Goal: Information Seeking & Learning: Learn about a topic

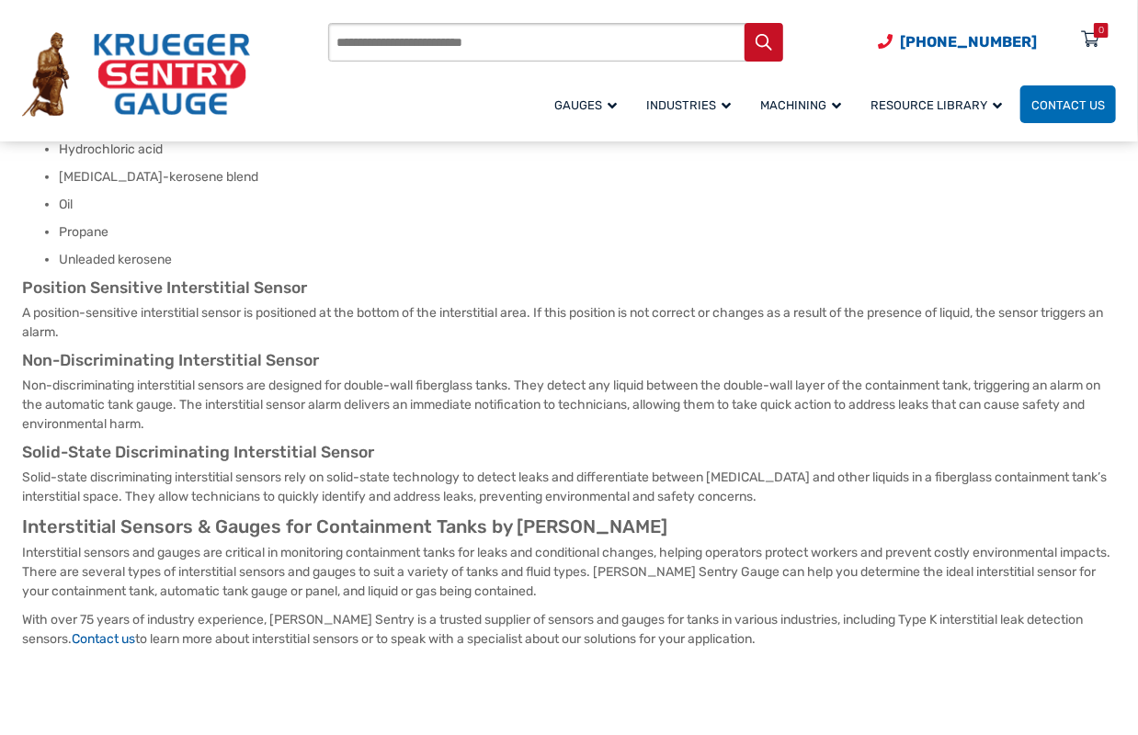
scroll to position [735, 0]
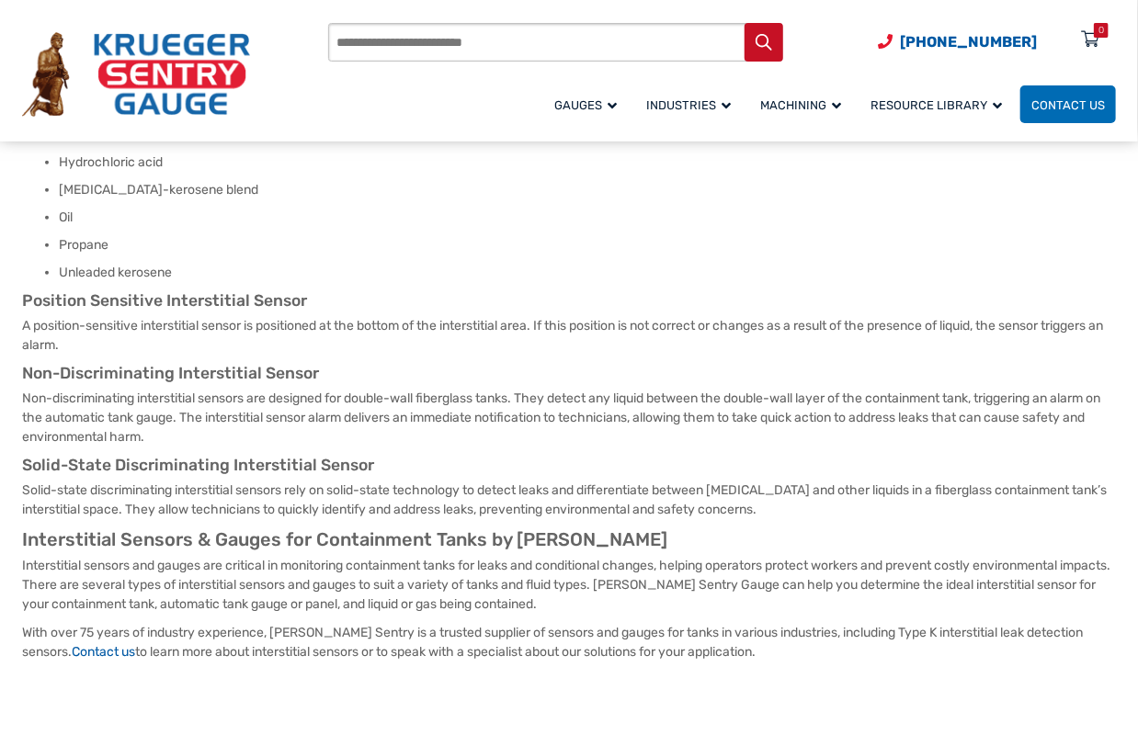
click at [535, 443] on p "Non-discriminating interstitial sensors are designed for double-wall fiberglass…" at bounding box center [569, 418] width 1094 height 58
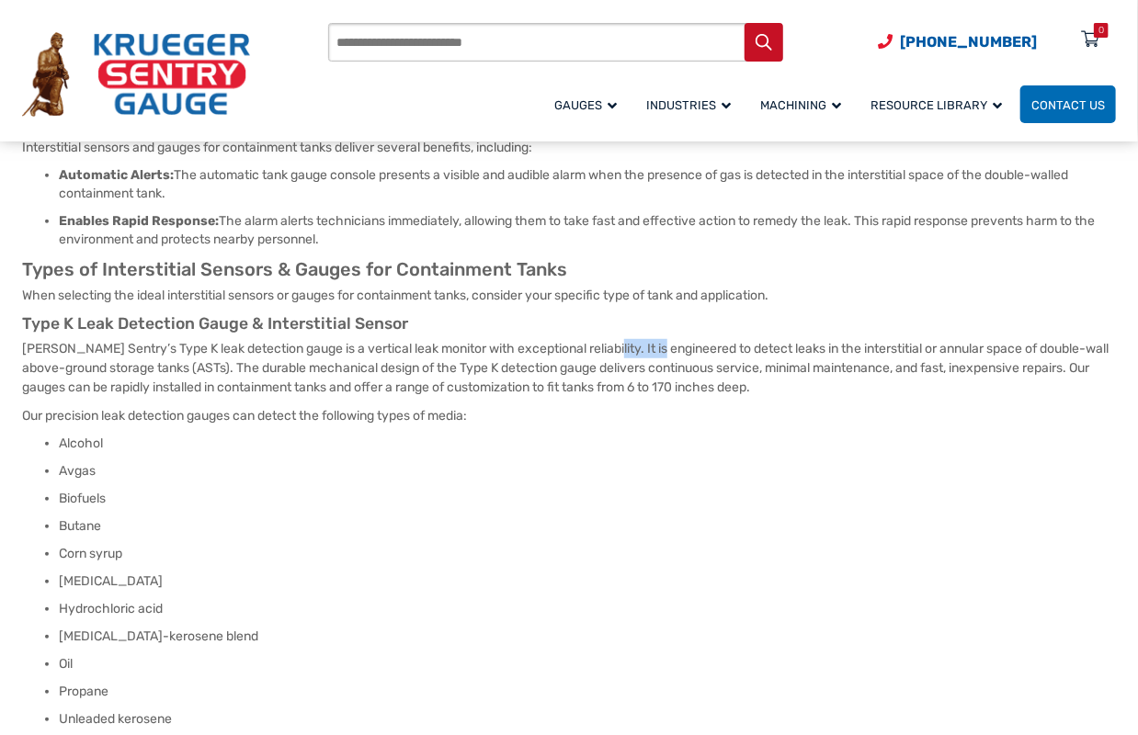
drag, startPoint x: 602, startPoint y: 347, endPoint x: 660, endPoint y: 356, distance: 58.6
click at [660, 356] on p "[PERSON_NAME] Sentry’s Type K leak detection gauge is a vertical leak monitor w…" at bounding box center [569, 368] width 1094 height 58
drag, startPoint x: 660, startPoint y: 356, endPoint x: 999, endPoint y: 468, distance: 357.2
click at [998, 469] on li "Avgas" at bounding box center [587, 471] width 1057 height 18
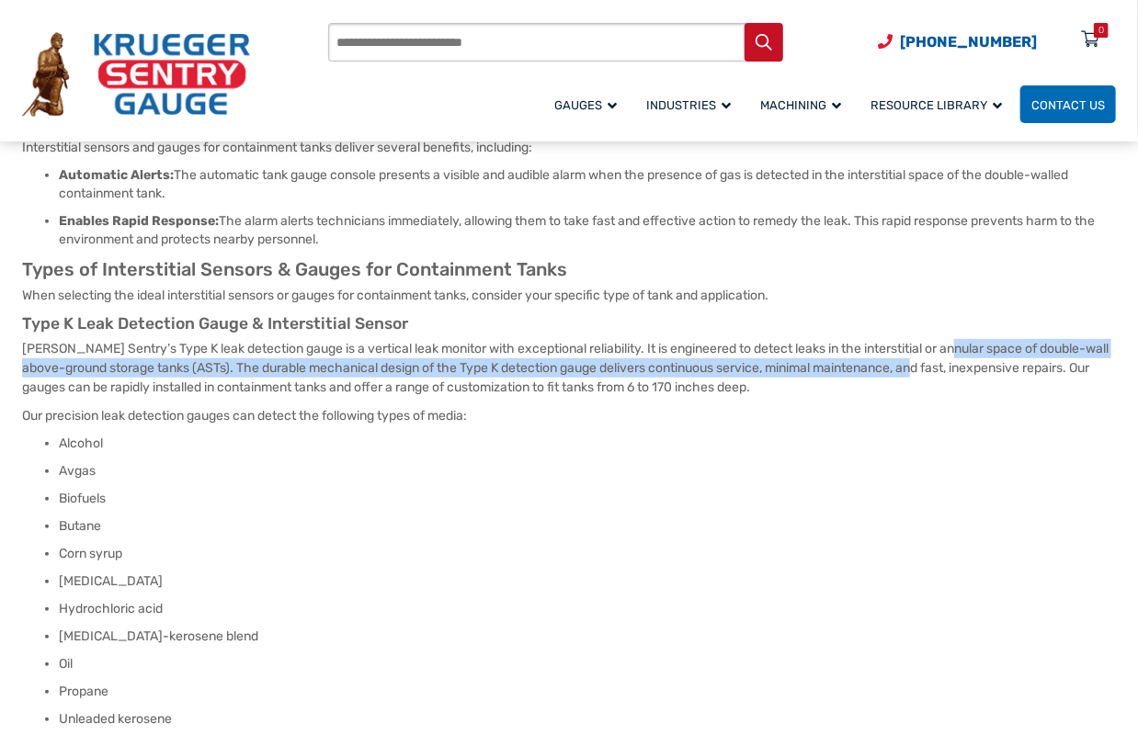
drag, startPoint x: 955, startPoint y: 345, endPoint x: 963, endPoint y: 366, distance: 22.7
click at [963, 366] on p "[PERSON_NAME] Sentry’s Type K leak detection gauge is a vertical leak monitor w…" at bounding box center [569, 368] width 1094 height 58
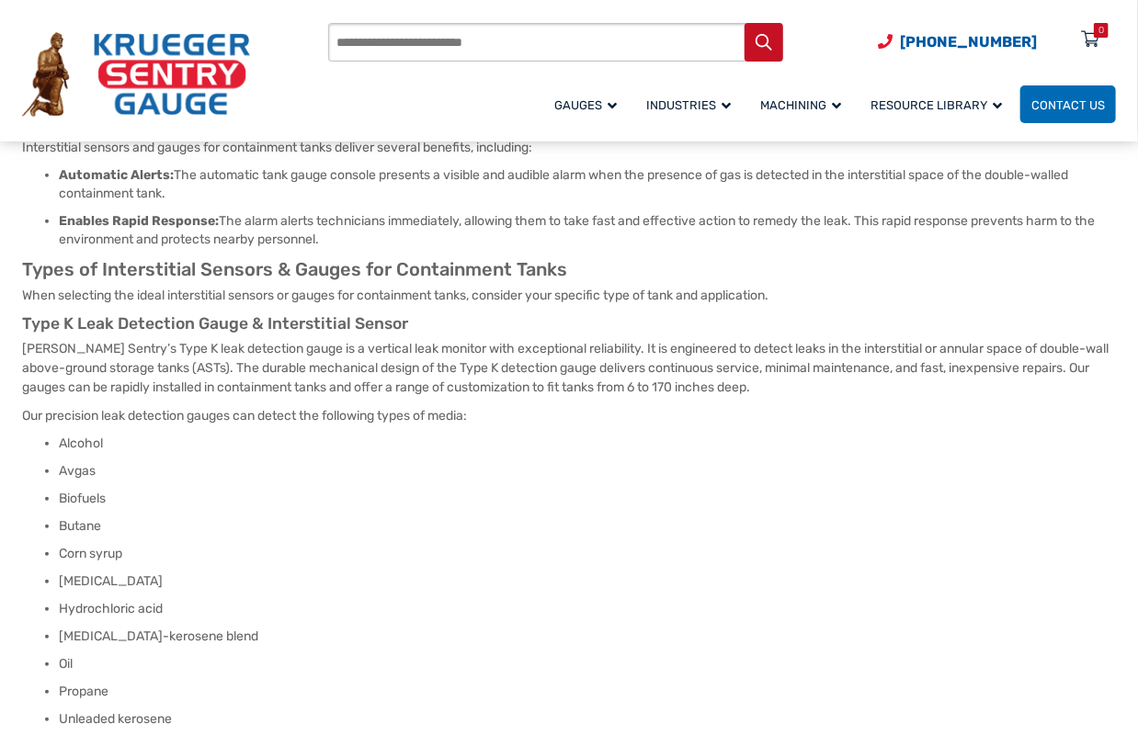
drag, startPoint x: 963, startPoint y: 366, endPoint x: 643, endPoint y: 429, distance: 326.1
click at [644, 421] on p "Our precision leak detection gauges can detect the following types of media:" at bounding box center [569, 415] width 1094 height 19
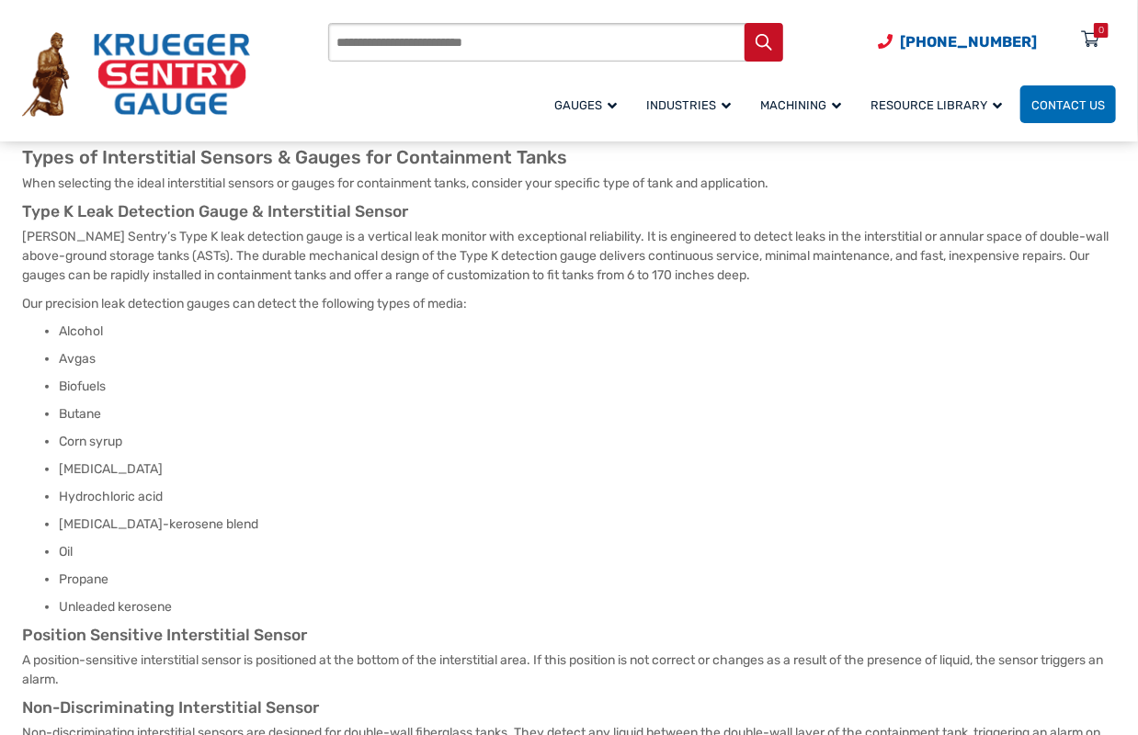
scroll to position [393, 0]
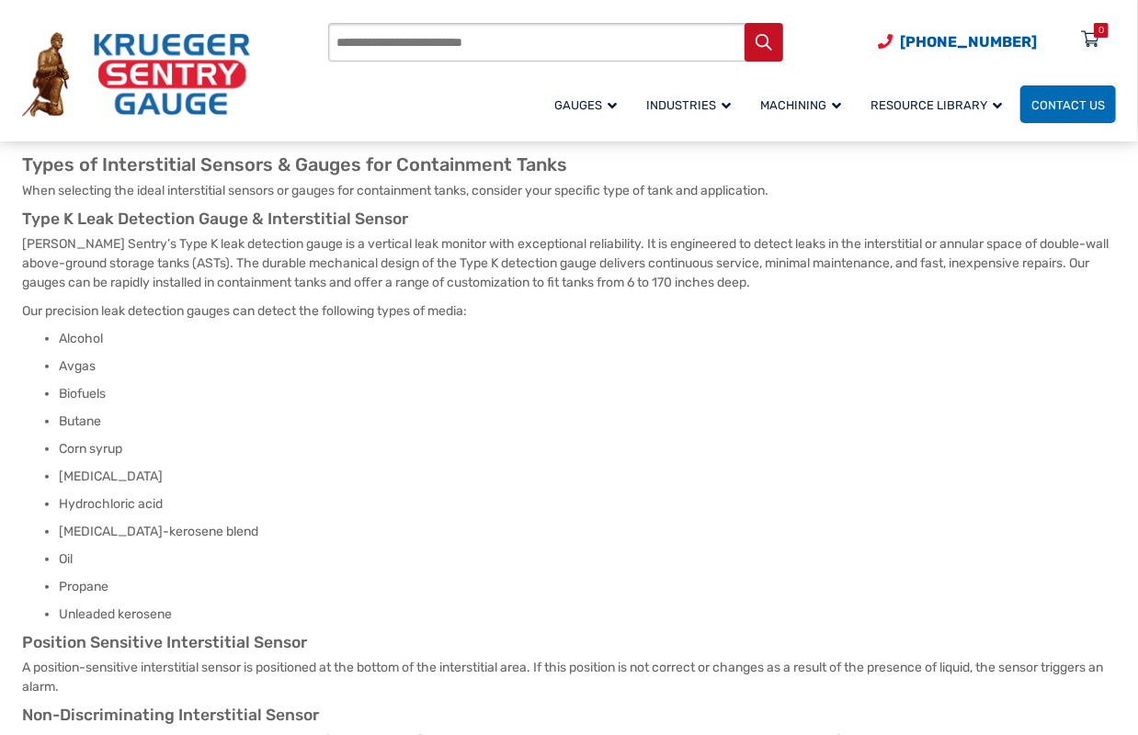
click at [707, 326] on article "What Is an Interstitial Sensor? Interstitial sensors and gauges detect leaks in…" at bounding box center [569, 442] width 1094 height 1121
click at [707, 284] on p "[PERSON_NAME] Sentry’s Type K leak detection gauge is a vertical leak monitor w…" at bounding box center [569, 263] width 1094 height 58
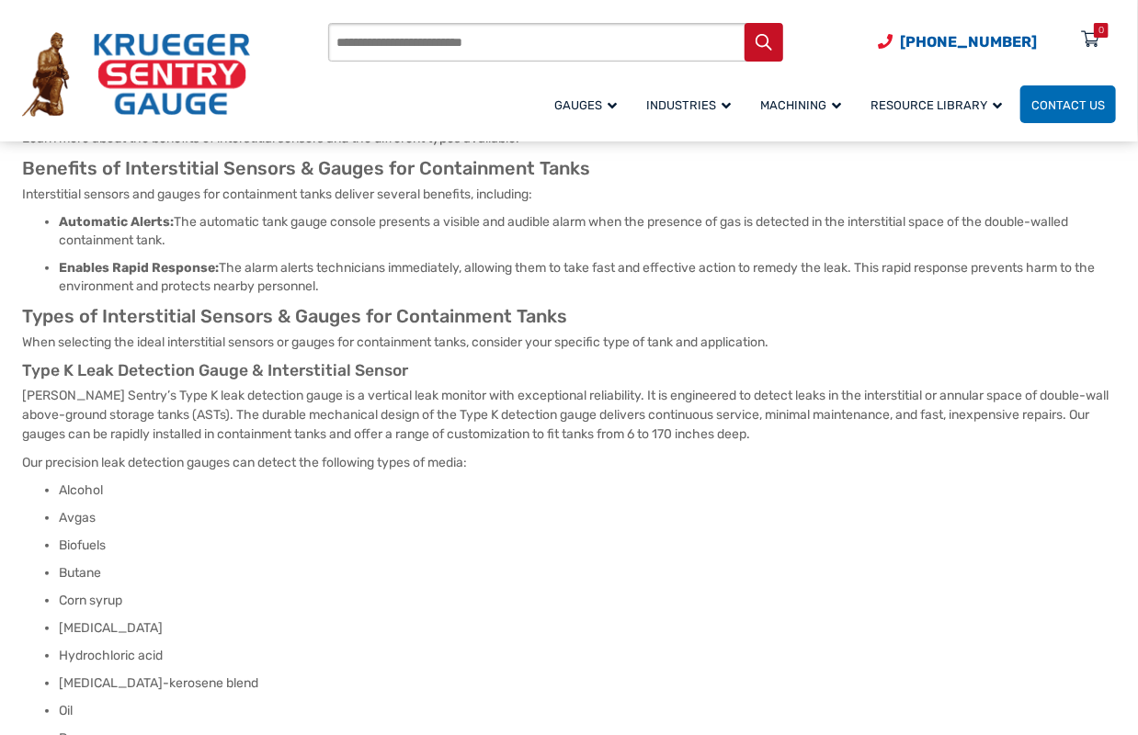
scroll to position [267, 0]
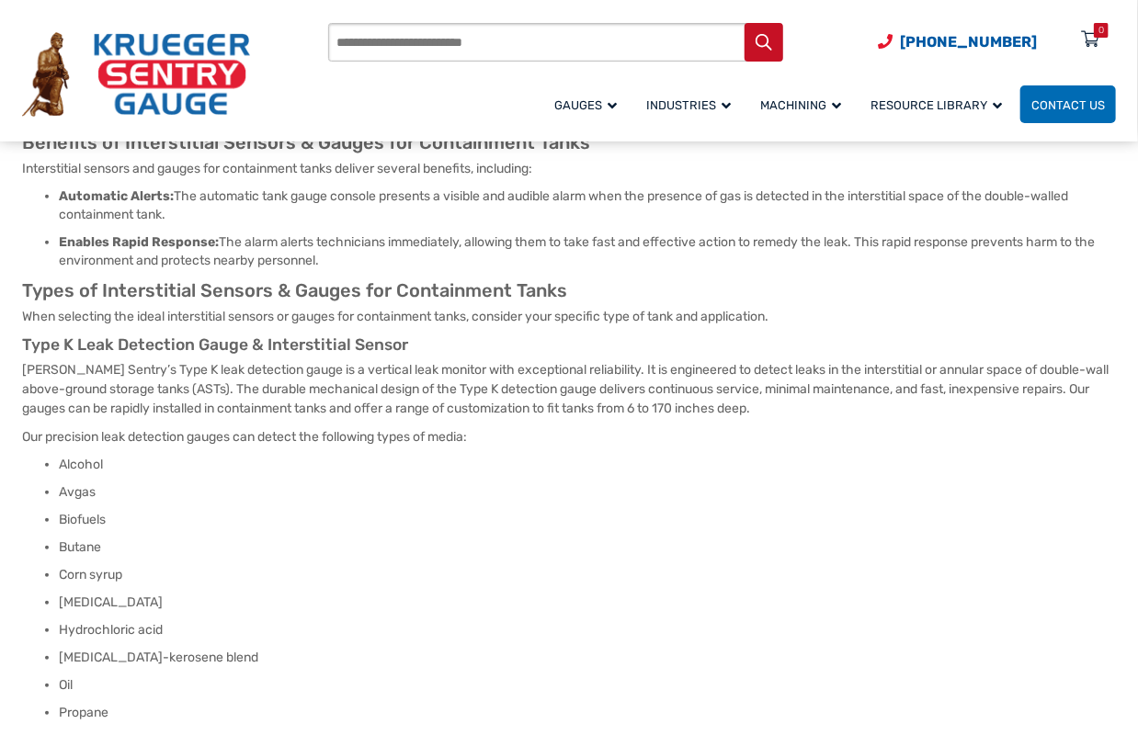
click at [650, 442] on p "Our precision leak detection gauges can detect the following types of media:" at bounding box center [569, 436] width 1094 height 19
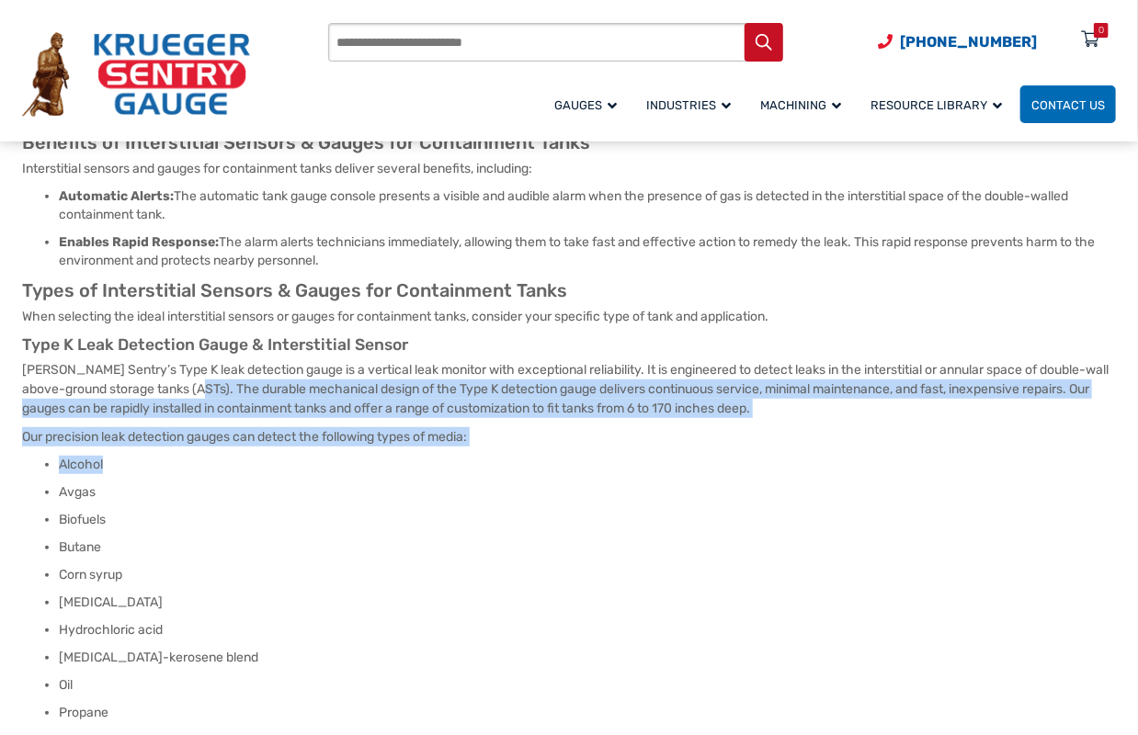
drag, startPoint x: 485, startPoint y: 451, endPoint x: 242, endPoint y: 385, distance: 252.4
click at [242, 385] on article "What Is an Interstitial Sensor? Interstitial sensors and gauges detect leaks in…" at bounding box center [569, 568] width 1094 height 1121
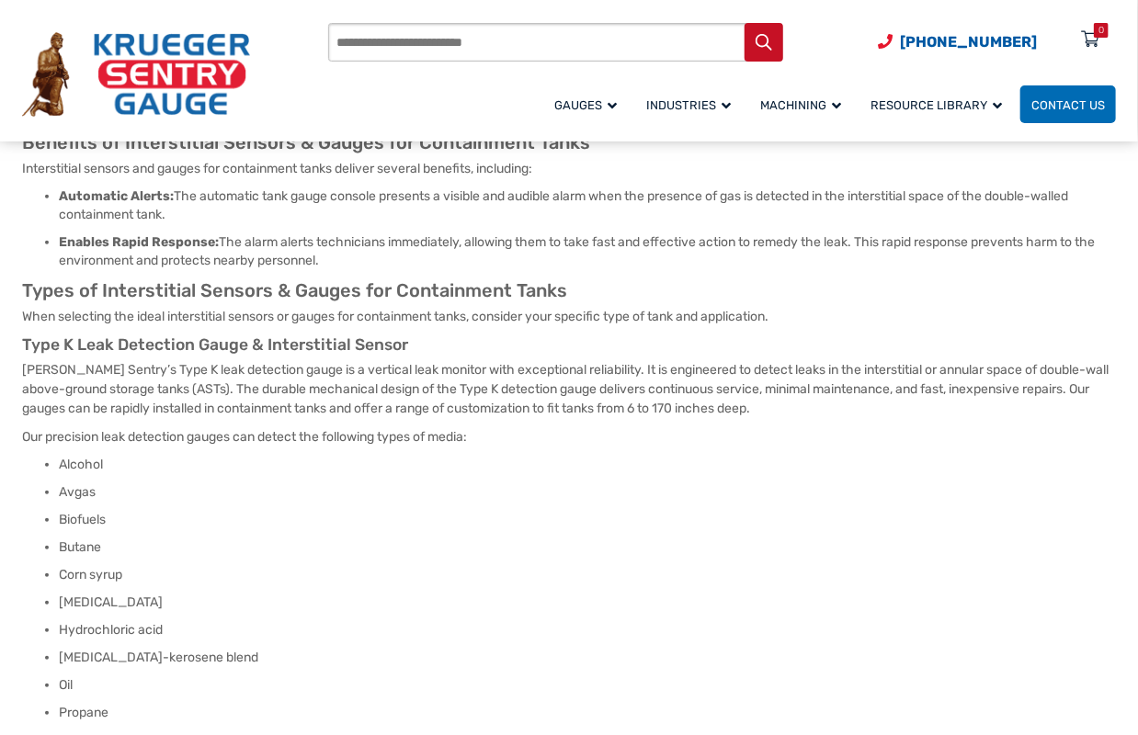
drag, startPoint x: 675, startPoint y: 477, endPoint x: 695, endPoint y: 477, distance: 20.2
click at [677, 477] on ul "Alcohol Avgas Biofuels Butane Corn syrup [MEDICAL_DATA] Hydrochloric acid [MEDI…" at bounding box center [569, 603] width 1094 height 294
